Goal: Download file/media

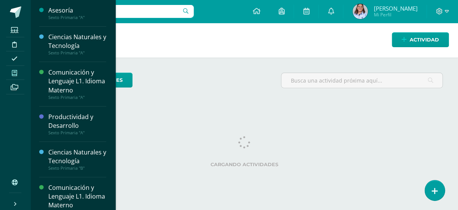
click at [15, 70] on icon at bounding box center [14, 73] width 5 height 6
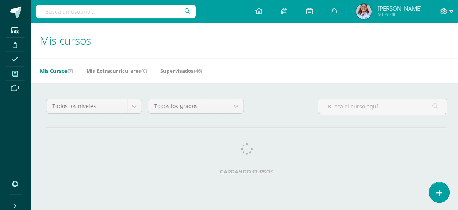
click at [71, 67] on span "(7)" at bounding box center [70, 70] width 6 height 7
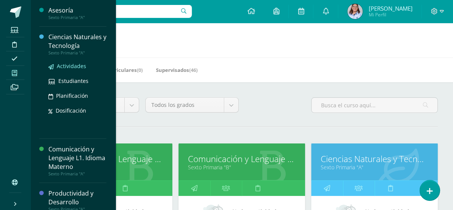
click at [73, 65] on span "Actividades" at bounding box center [71, 66] width 29 height 7
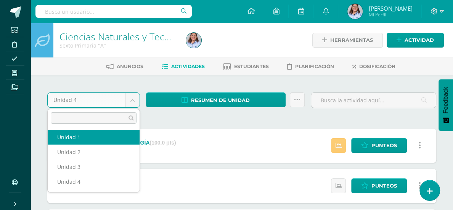
select select "Unidad 1"
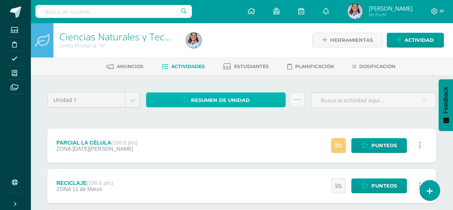
click at [213, 98] on span "Resumen de unidad" at bounding box center [220, 100] width 59 height 14
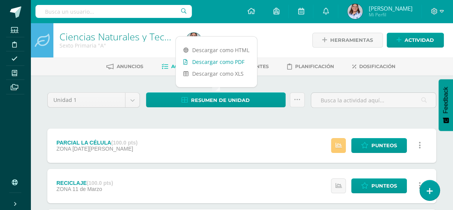
click at [204, 62] on link "Descargar como PDF" at bounding box center [216, 62] width 81 height 12
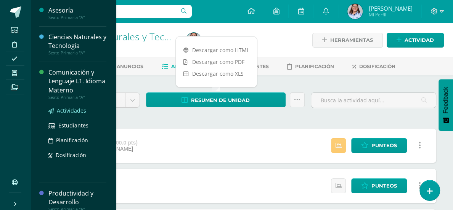
click at [68, 109] on span "Actividades" at bounding box center [71, 110] width 29 height 7
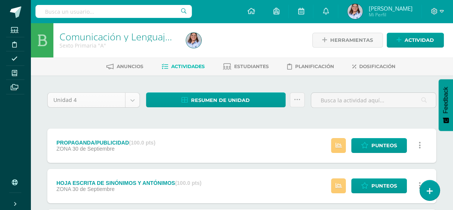
click at [132, 100] on body "Estudiantes Disciplina Asistencia Mis cursos Archivos Soporte Ayuda Reportar un…" at bounding box center [226, 187] width 453 height 375
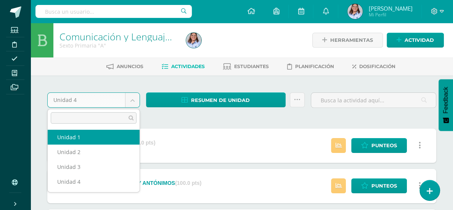
select select "Unidad 1"
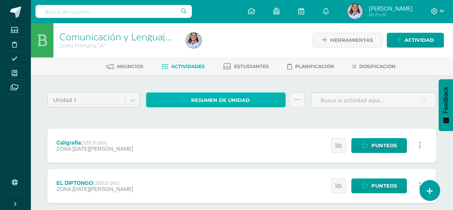
click at [200, 99] on span "Resumen de unidad" at bounding box center [220, 100] width 59 height 14
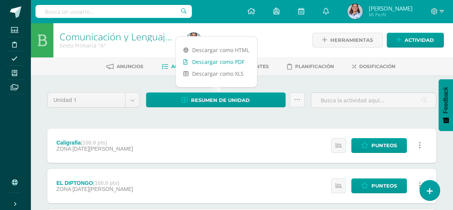
click at [208, 60] on link "Descargar como PDF" at bounding box center [216, 62] width 81 height 12
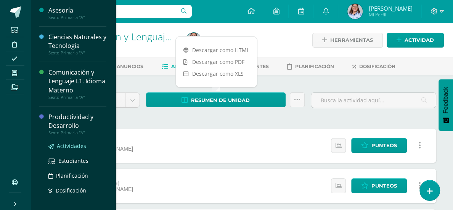
click at [64, 146] on span "Actividades" at bounding box center [71, 146] width 29 height 7
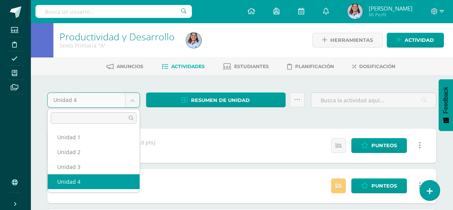
click at [131, 97] on body "Estudiantes Disciplina Asistencia Mis cursos Archivos Soporte Ayuda Reportar un…" at bounding box center [226, 167] width 453 height 335
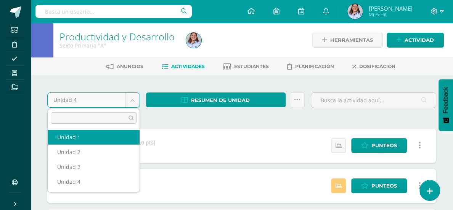
select select "Unidad 1"
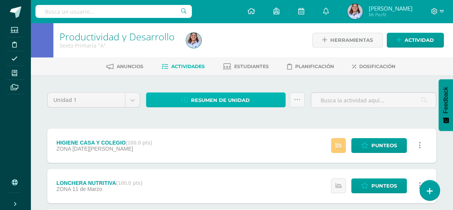
click at [203, 98] on span "Resumen de unidad" at bounding box center [220, 100] width 59 height 14
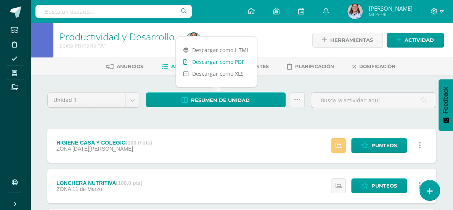
click at [202, 60] on link "Descargar como PDF" at bounding box center [216, 62] width 81 height 12
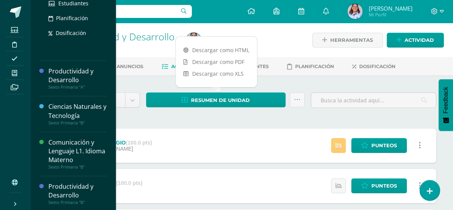
scroll to position [123, 0]
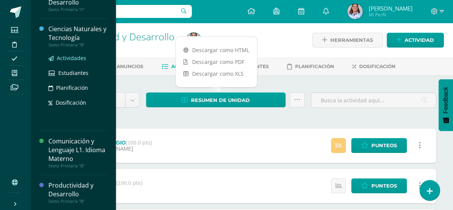
click at [65, 57] on span "Actividades" at bounding box center [71, 57] width 29 height 7
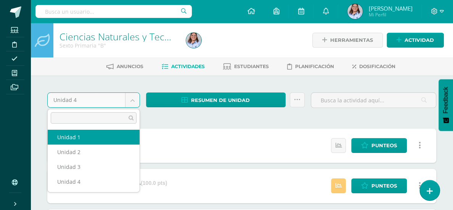
select select "Unidad 1"
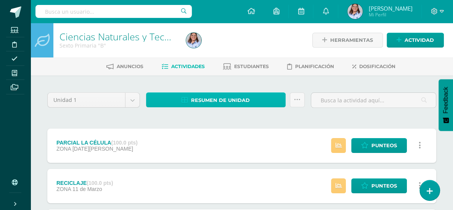
click at [202, 100] on span "Resumen de unidad" at bounding box center [220, 100] width 59 height 14
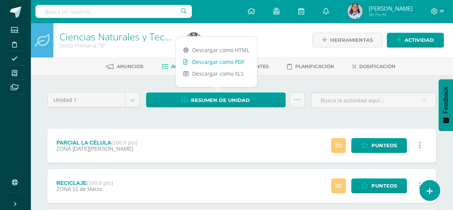
click at [205, 60] on link "Descargar como PDF" at bounding box center [216, 62] width 81 height 12
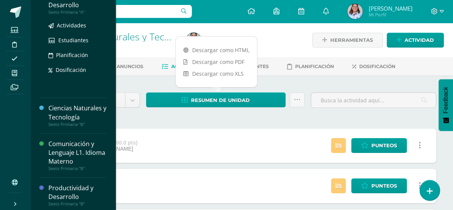
scroll to position [123, 0]
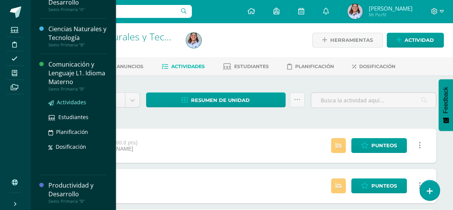
click at [74, 101] on span "Actividades" at bounding box center [71, 102] width 29 height 7
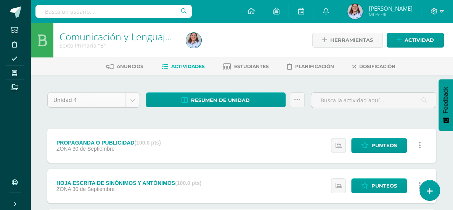
click at [134, 102] on body "Estudiantes Disciplina Asistencia Mis cursos Archivos Soporte Ayuda Reportar un…" at bounding box center [226, 187] width 453 height 375
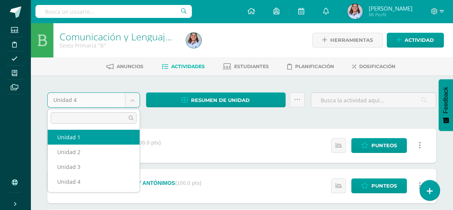
select select "Unidad 1"
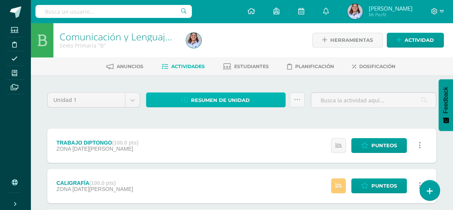
click at [221, 100] on span "Resumen de unidad" at bounding box center [220, 100] width 59 height 14
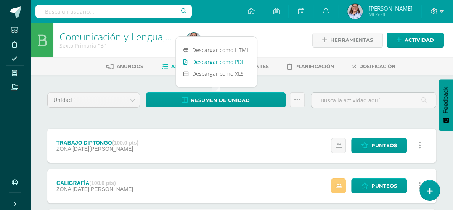
click at [220, 63] on link "Descargar como PDF" at bounding box center [216, 62] width 81 height 12
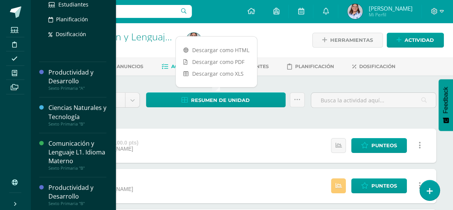
scroll to position [123, 0]
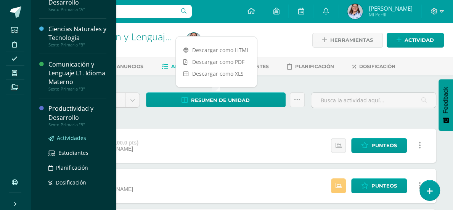
click at [71, 139] on span "Actividades" at bounding box center [71, 138] width 29 height 7
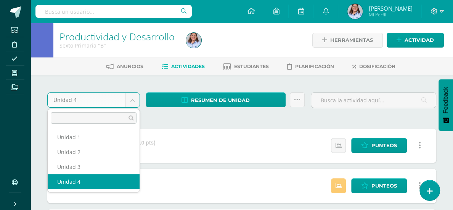
click at [137, 101] on body "Estudiantes Disciplina Asistencia Mis cursos Archivos Soporte Ayuda Reportar un…" at bounding box center [226, 167] width 453 height 335
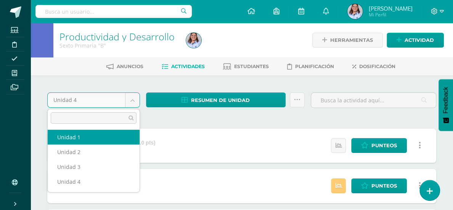
select select "Unidad 1"
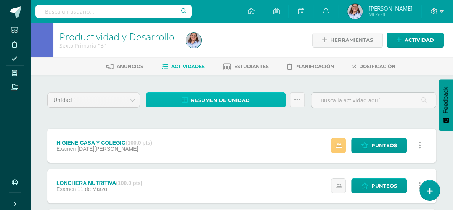
click at [230, 101] on span "Resumen de unidad" at bounding box center [220, 100] width 59 height 14
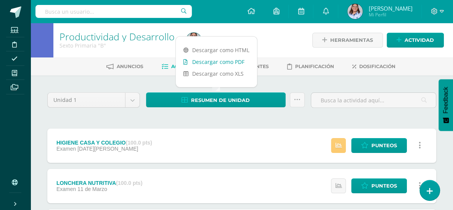
click at [224, 62] on link "Descargar como PDF" at bounding box center [216, 62] width 81 height 12
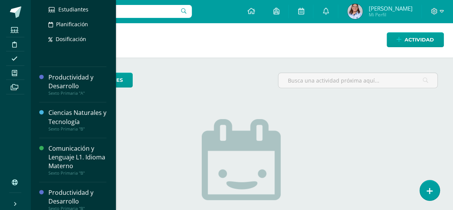
scroll to position [123, 0]
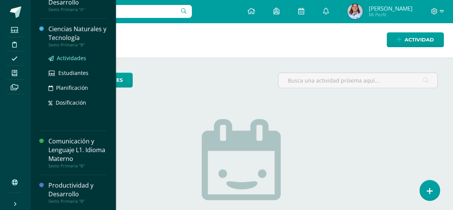
click at [76, 58] on span "Actividades" at bounding box center [71, 57] width 29 height 7
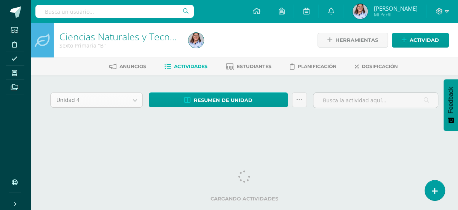
click at [134, 102] on body "Estudiantes Disciplina Asistencia Mis cursos Archivos Soporte Ayuda Reportar un…" at bounding box center [229, 72] width 458 height 144
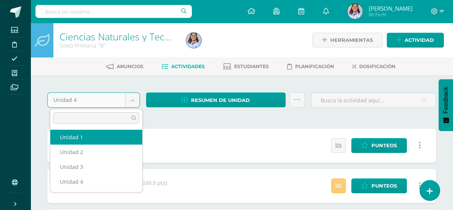
select select "Unidad 1"
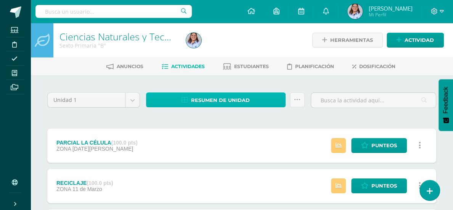
click at [220, 98] on span "Resumen de unidad" at bounding box center [220, 100] width 59 height 14
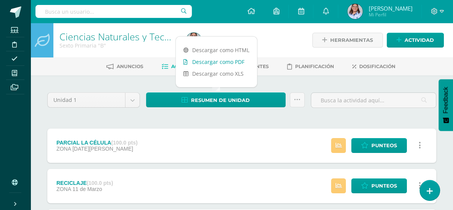
click at [220, 62] on link "Descargar como PDF" at bounding box center [216, 62] width 81 height 12
